Goal: Task Accomplishment & Management: Use online tool/utility

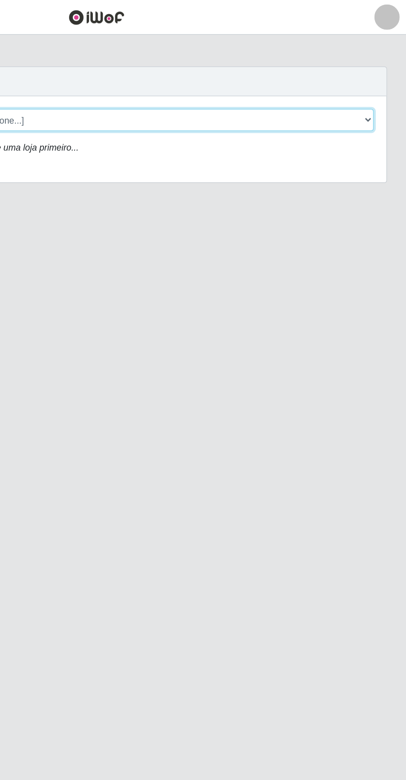
click at [275, 78] on select "[Selecione...] Extrabom - Loja 05 [GEOGRAPHIC_DATA]" at bounding box center [250, 78] width 270 height 15
select select "494"
click at [115, 71] on select "[Selecione...] Extrabom - Loja 05 [GEOGRAPHIC_DATA]" at bounding box center [250, 78] width 270 height 15
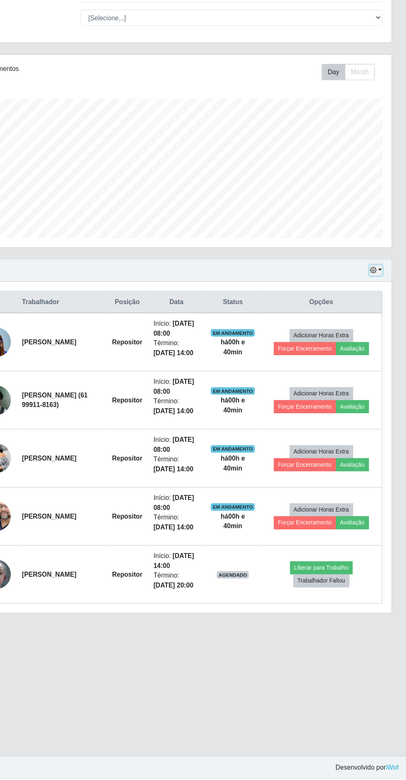
click at [380, 327] on button "button" at bounding box center [380, 326] width 12 height 10
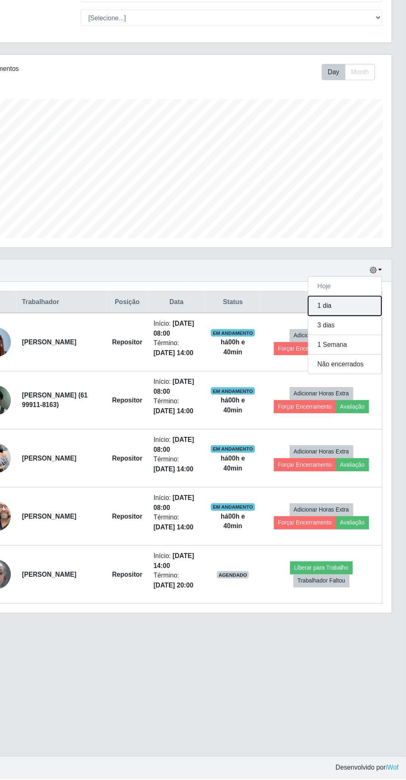
click at [366, 358] on button "1 dia" at bounding box center [352, 356] width 66 height 17
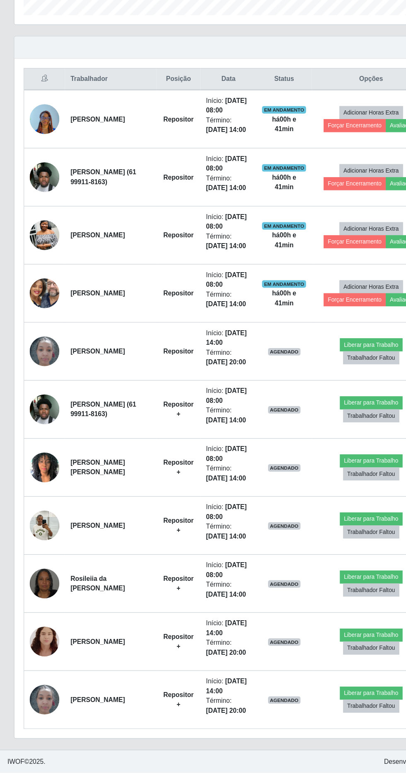
scroll to position [303, 0]
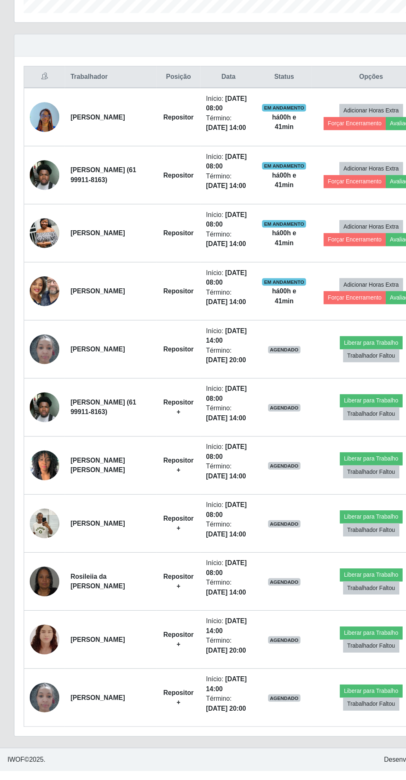
click at [36, 634] on img at bounding box center [40, 610] width 27 height 47
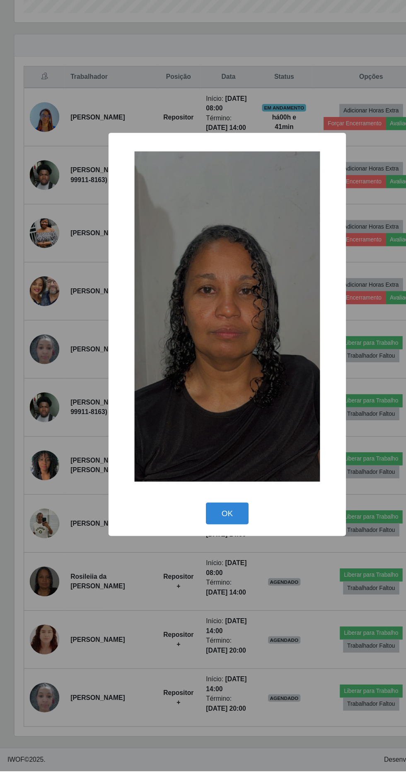
click at [210, 559] on button "OK" at bounding box center [203, 549] width 39 height 19
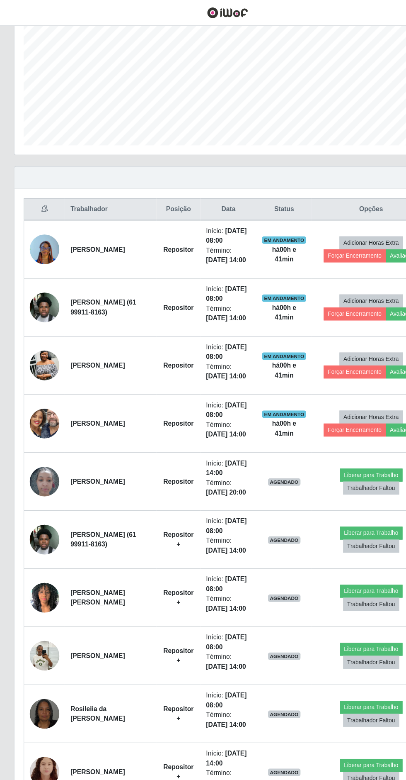
scroll to position [167, 0]
